Goal: Find specific page/section: Find specific page/section

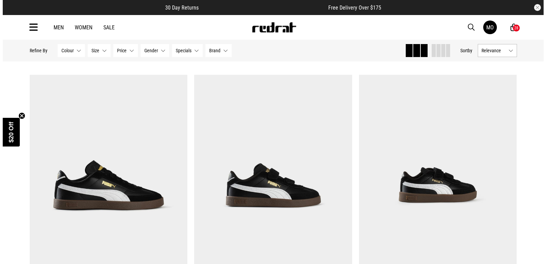
scroll to position [956, 0]
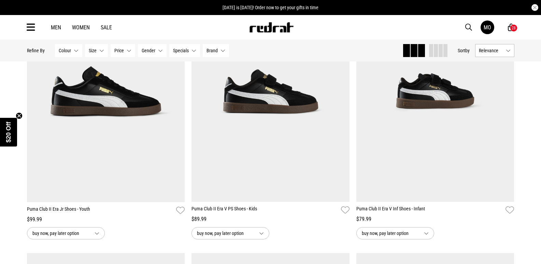
click at [55, 28] on link "Men" at bounding box center [56, 27] width 10 height 6
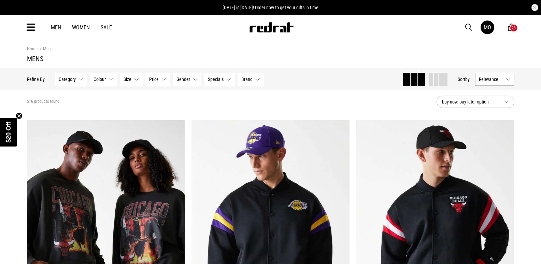
click at [29, 27] on icon at bounding box center [31, 27] width 9 height 11
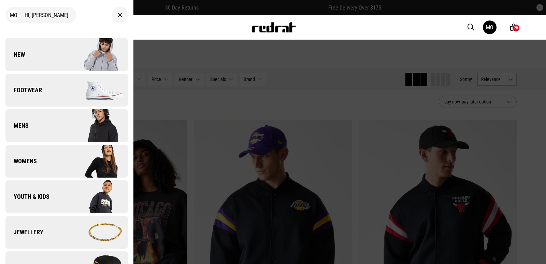
click at [55, 127] on link "Mens" at bounding box center [66, 125] width 123 height 33
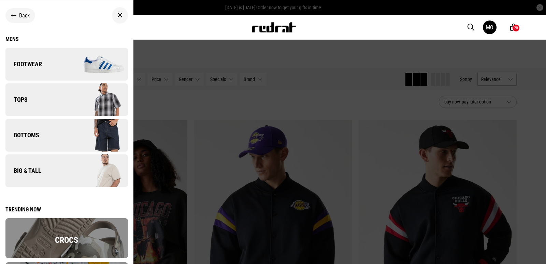
click at [63, 173] on link "Big & Tall" at bounding box center [66, 170] width 123 height 33
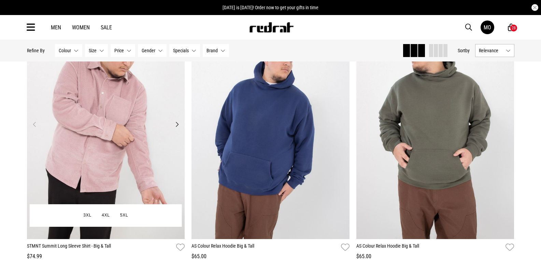
click at [177, 123] on button "Next" at bounding box center [177, 124] width 9 height 8
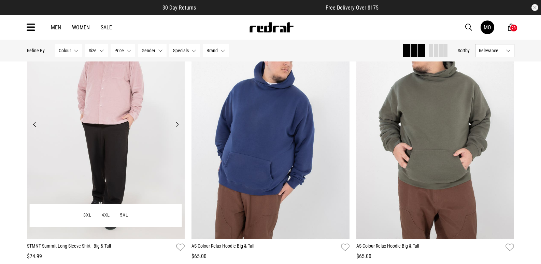
click at [177, 123] on button "Next" at bounding box center [177, 124] width 9 height 8
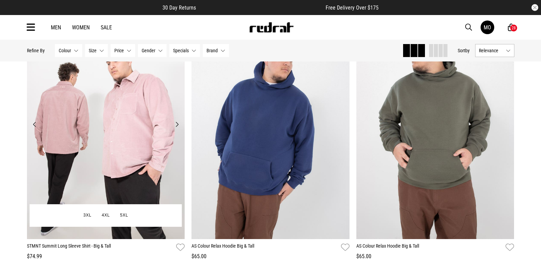
click at [178, 124] on button "Next" at bounding box center [177, 124] width 9 height 8
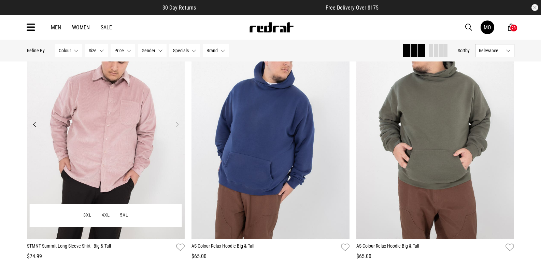
click at [178, 124] on button "Next" at bounding box center [177, 124] width 9 height 8
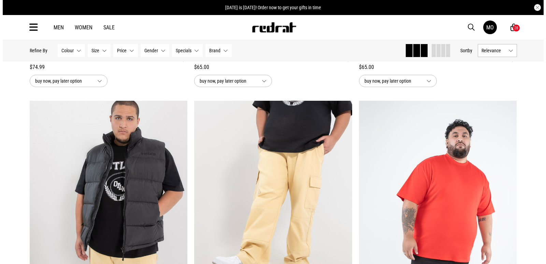
scroll to position [376, 0]
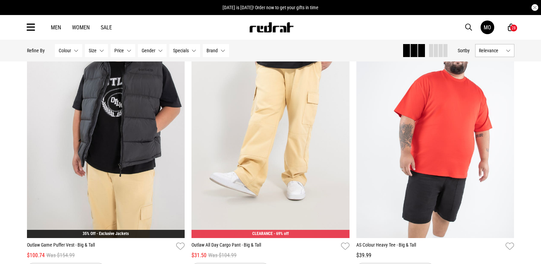
click at [27, 27] on icon at bounding box center [31, 27] width 9 height 11
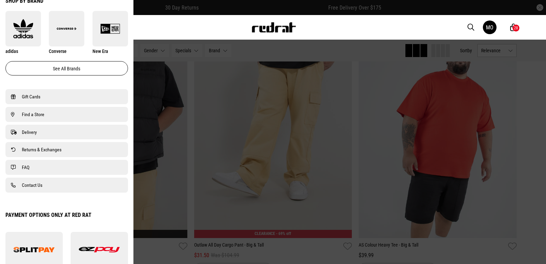
scroll to position [410, 0]
click at [57, 114] on link "Find a Store" at bounding box center [67, 114] width 112 height 8
